Goal: Task Accomplishment & Management: Complete application form

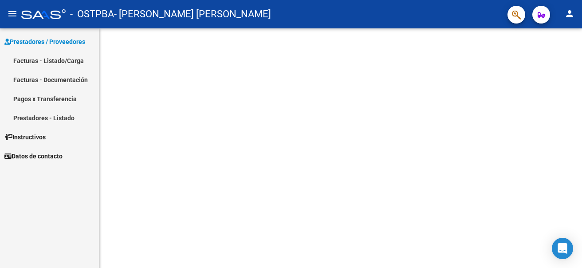
click at [59, 81] on link "Facturas - Documentación" at bounding box center [49, 79] width 99 height 19
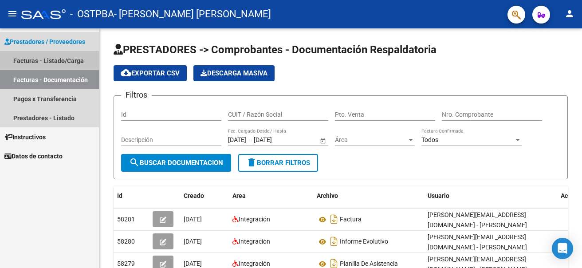
click at [56, 63] on link "Facturas - Listado/Carga" at bounding box center [49, 60] width 99 height 19
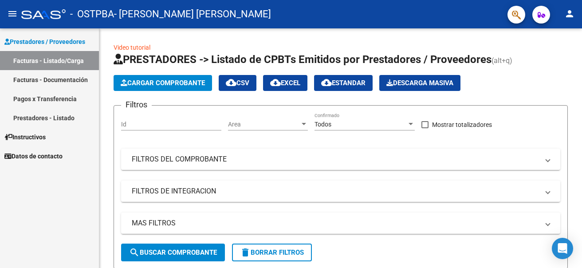
click at [62, 85] on link "Facturas - Documentación" at bounding box center [49, 79] width 99 height 19
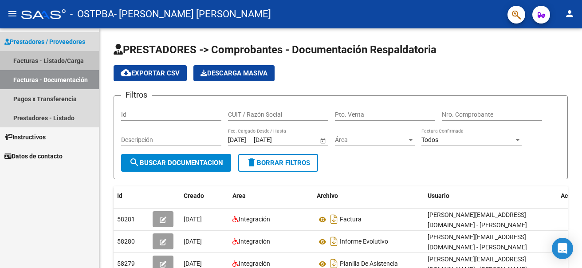
click at [53, 63] on link "Facturas - Listado/Carga" at bounding box center [49, 60] width 99 height 19
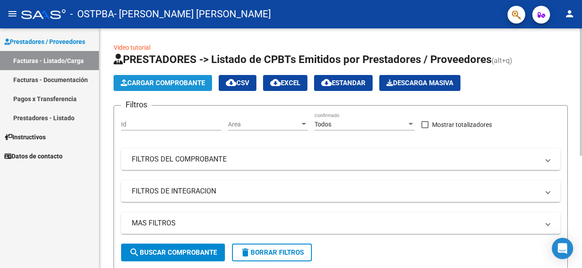
click at [143, 82] on span "Cargar Comprobante" at bounding box center [163, 83] width 84 height 8
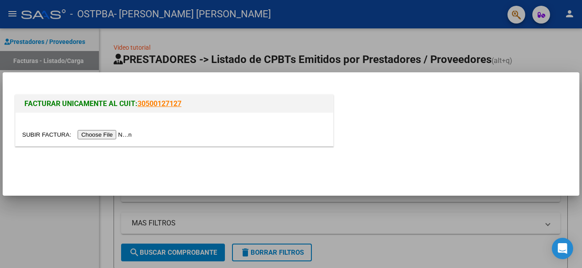
click at [105, 132] on input "file" at bounding box center [78, 134] width 112 height 9
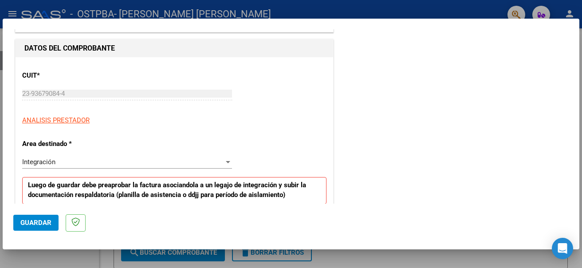
scroll to position [106, 0]
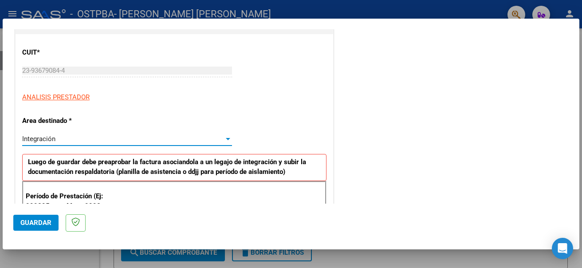
click at [161, 139] on div "Integración" at bounding box center [123, 139] width 202 height 8
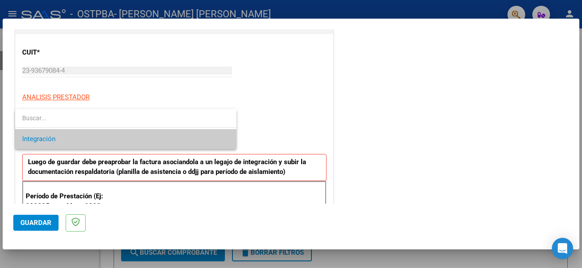
click at [161, 139] on span "Integración" at bounding box center [125, 139] width 207 height 20
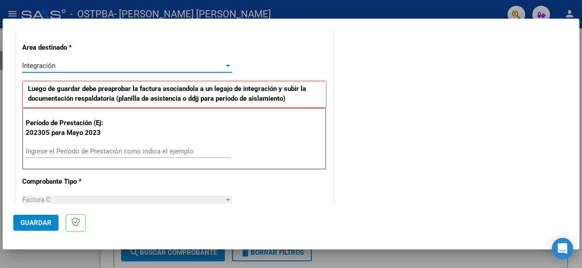
scroll to position [213, 0]
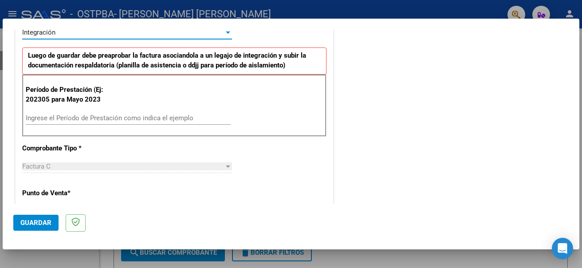
click at [127, 118] on input "Ingrese el Período de Prestación como indica el ejemplo" at bounding box center [128, 118] width 205 height 8
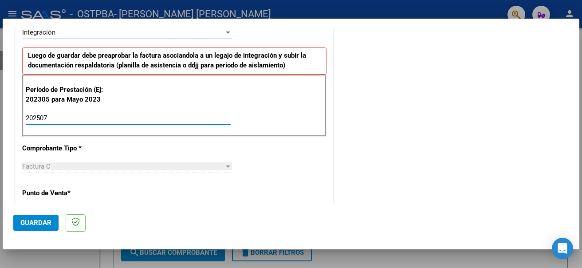
type input "202507"
click at [95, 181] on div "CUIT * 23-93679084-4 Ingresar CUIT ANALISIS PRESTADOR Area destinado * Integrac…" at bounding box center [175, 253] width 318 height 651
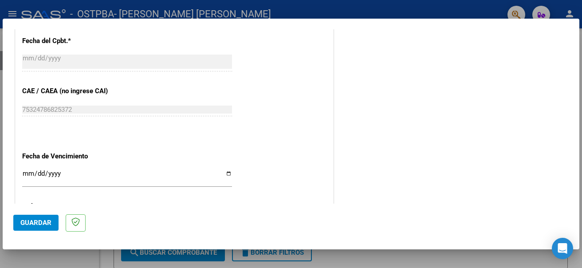
scroll to position [532, 0]
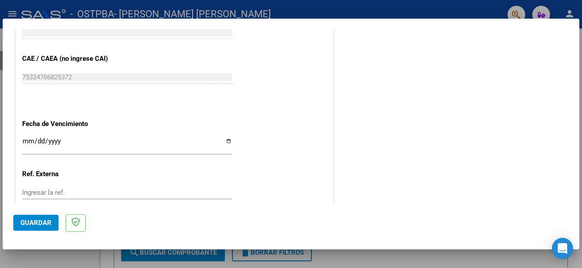
click at [32, 141] on input "Ingresar la fecha" at bounding box center [127, 145] width 210 height 14
click at [37, 139] on input "0020-08-20" at bounding box center [127, 145] width 210 height 14
click at [37, 142] on input "0020-08-25" at bounding box center [127, 145] width 210 height 14
type input "[DATE]"
click at [127, 161] on div "[DATE] Ingresar la fecha" at bounding box center [127, 148] width 210 height 27
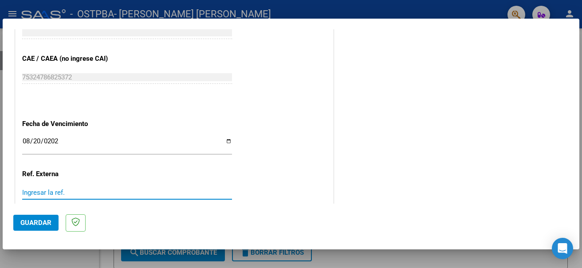
click at [53, 194] on input "Ingresar la ref." at bounding box center [127, 193] width 210 height 8
click at [36, 223] on span "Guardar" at bounding box center [35, 223] width 31 height 8
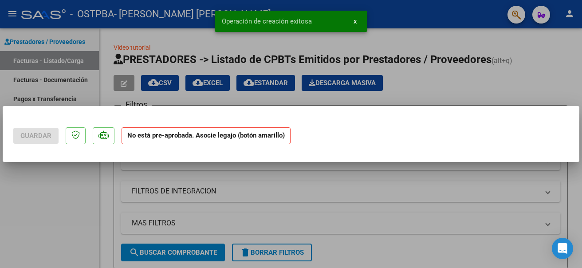
scroll to position [0, 0]
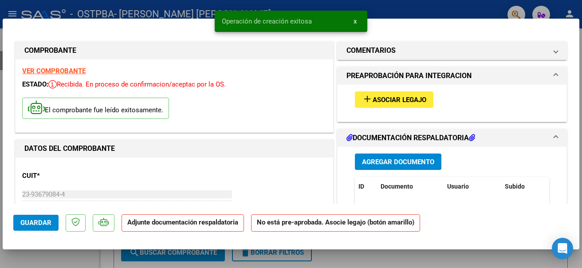
click at [400, 101] on span "Asociar Legajo" at bounding box center [400, 100] width 54 height 8
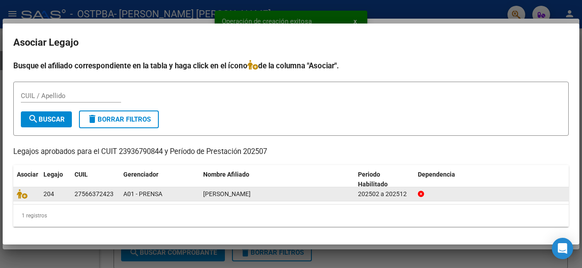
click at [184, 191] on div "A01 - PRENSA" at bounding box center [159, 194] width 73 height 10
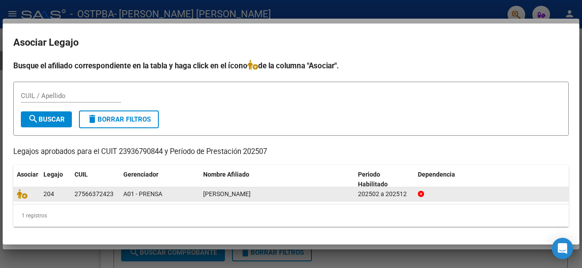
click at [51, 194] on span "204" at bounding box center [48, 193] width 11 height 7
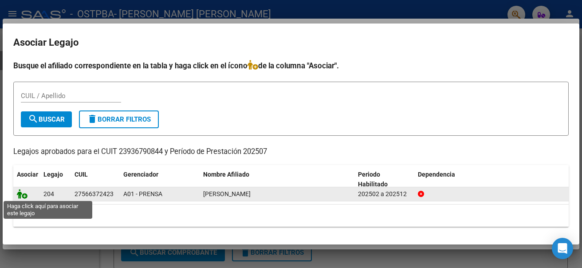
click at [24, 194] on icon at bounding box center [22, 194] width 11 height 10
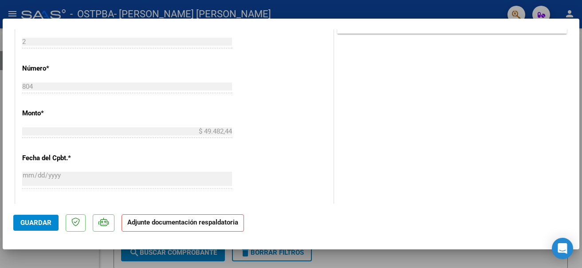
scroll to position [479, 0]
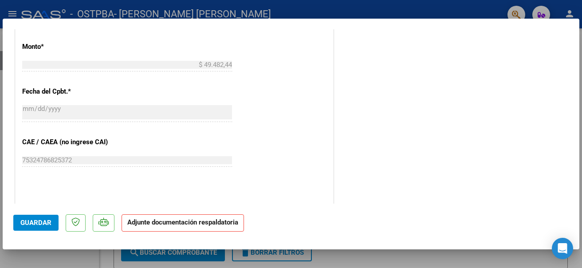
click at [45, 224] on span "Guardar" at bounding box center [35, 223] width 31 height 8
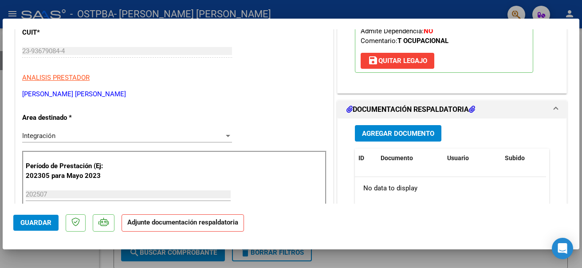
scroll to position [160, 0]
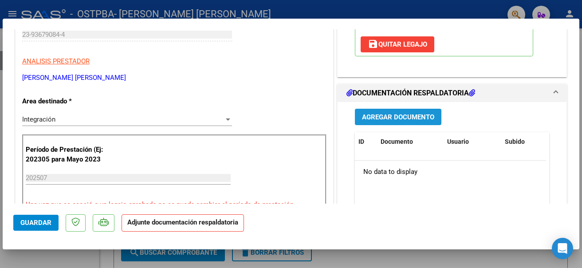
click at [396, 119] on span "Agregar Documento" at bounding box center [398, 117] width 72 height 8
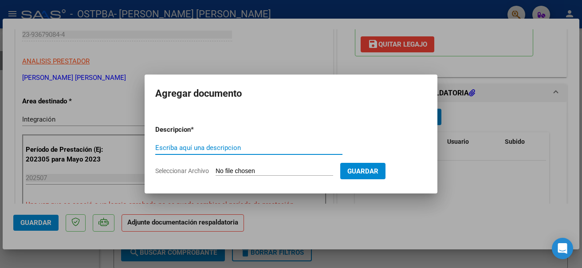
click at [240, 150] on input "Escriba aquí una descripcion" at bounding box center [248, 148] width 187 height 8
type input "P"
type input "Factura"
click at [260, 172] on input "Seleccionar Archivo" at bounding box center [275, 171] width 118 height 8
type input "C:\fakepath\23936790844_011_00002_00000804.pdf"
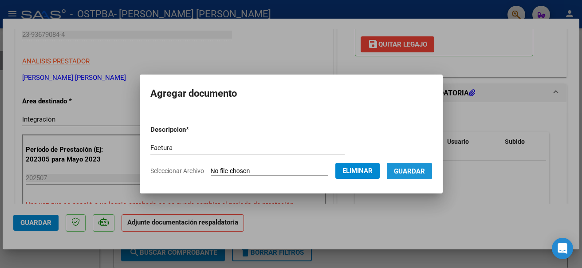
click at [411, 176] on button "Guardar" at bounding box center [409, 171] width 45 height 16
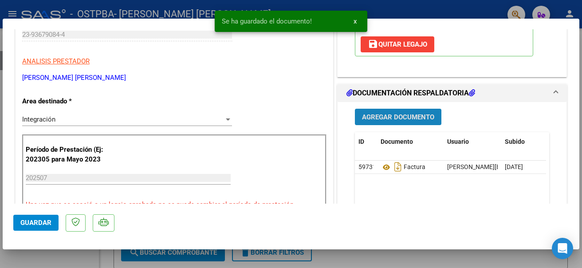
click at [397, 120] on span "Agregar Documento" at bounding box center [398, 117] width 72 height 8
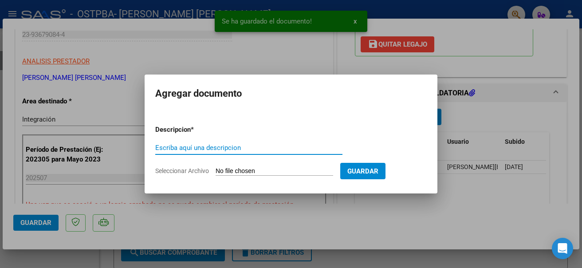
click at [227, 146] on input "Escriba aquí una descripcion" at bounding box center [248, 148] width 187 height 8
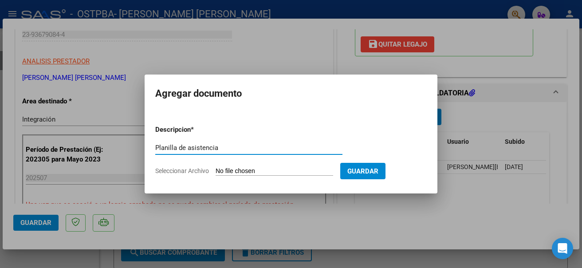
type input "Planilla de asistencia"
click at [232, 174] on input "Seleccionar Archivo" at bounding box center [275, 171] width 118 height 8
type input "C:\fakepath\Planilla de asistencia_23936790844_011_00002_00000804.pdf"
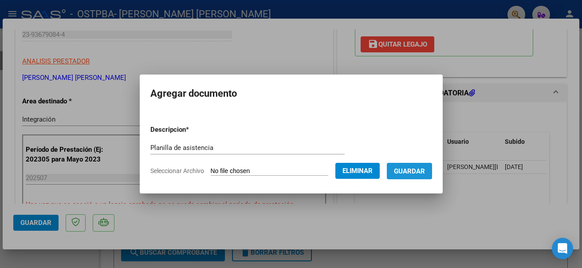
click at [412, 172] on span "Guardar" at bounding box center [409, 171] width 31 height 8
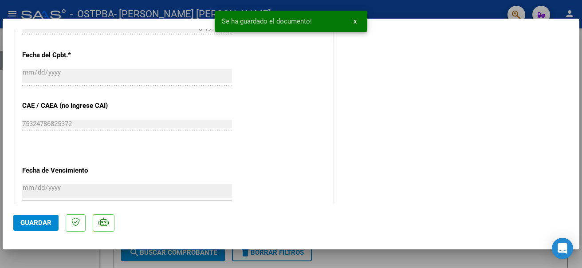
scroll to position [532, 0]
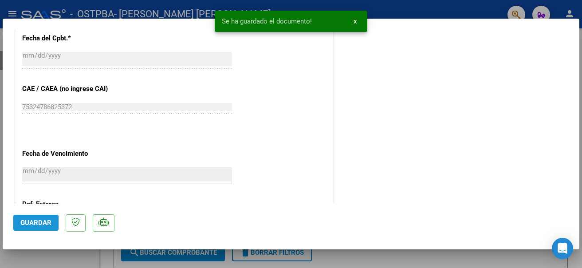
click at [29, 219] on span "Guardar" at bounding box center [35, 223] width 31 height 8
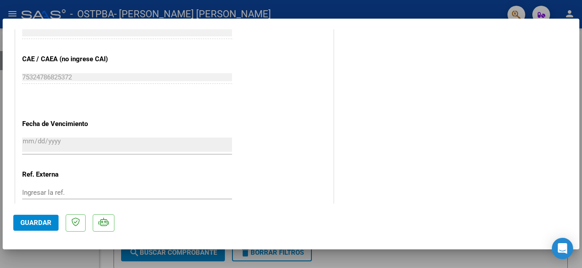
scroll to position [620, 0]
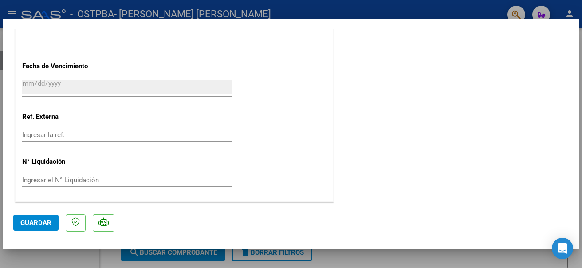
click at [36, 222] on span "Guardar" at bounding box center [35, 223] width 31 height 8
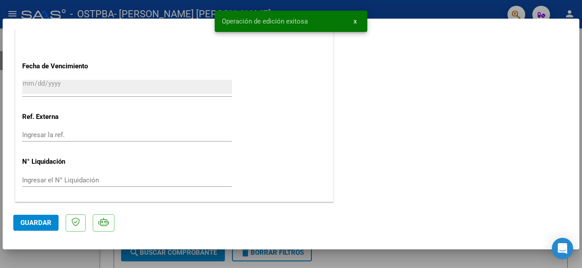
click at [224, 265] on div at bounding box center [291, 134] width 582 height 268
type input "$ 0,00"
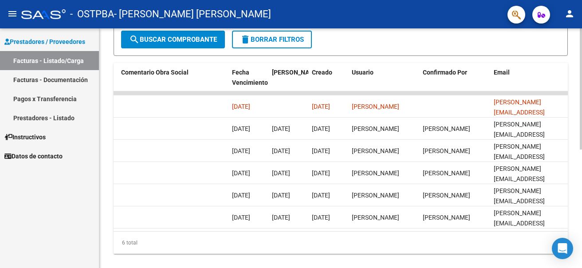
scroll to position [0, 1416]
